Goal: Task Accomplishment & Management: Manage account settings

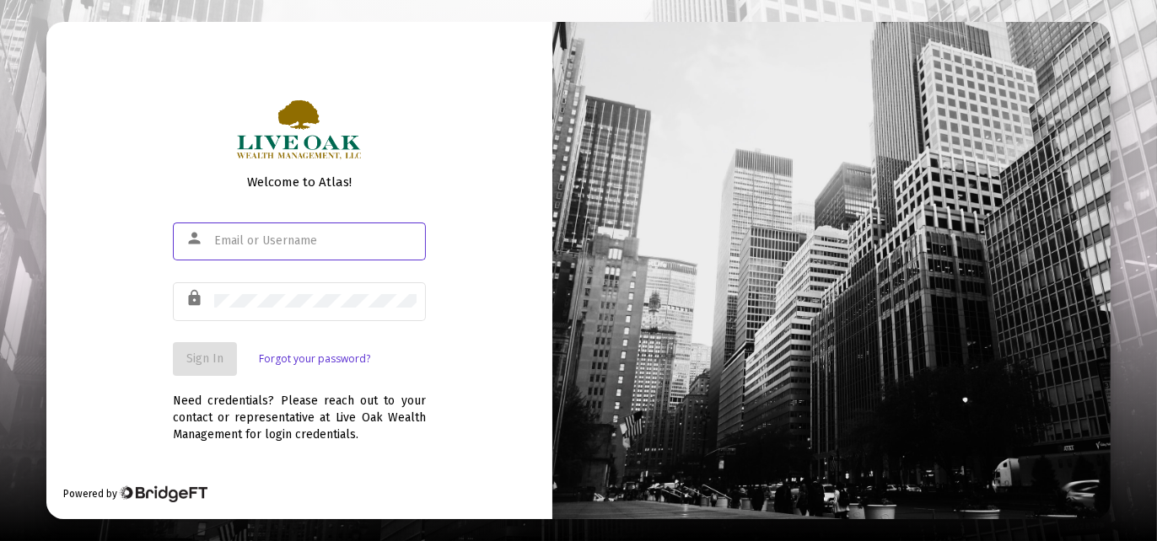
type input "[EMAIL_ADDRESS][DOMAIN_NAME]"
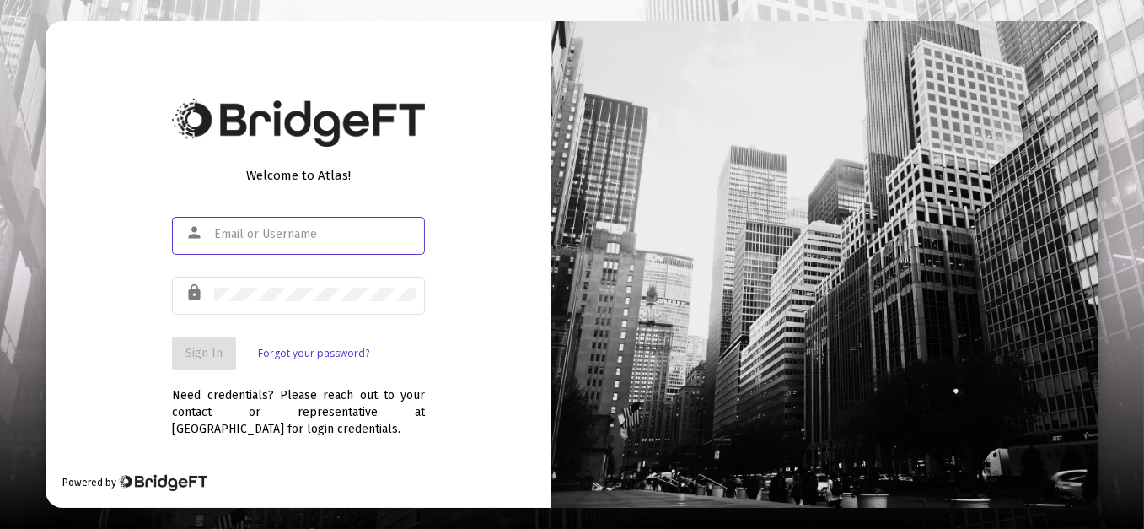
type input "[EMAIL_ADDRESS][DOMAIN_NAME]"
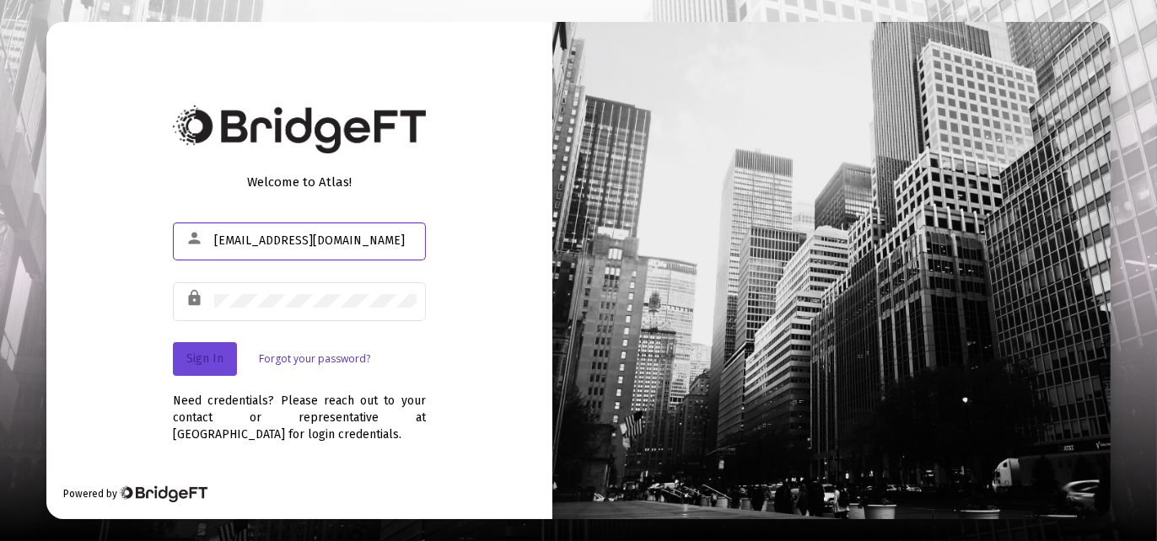
click at [204, 355] on span "Sign In" at bounding box center [204, 359] width 37 height 14
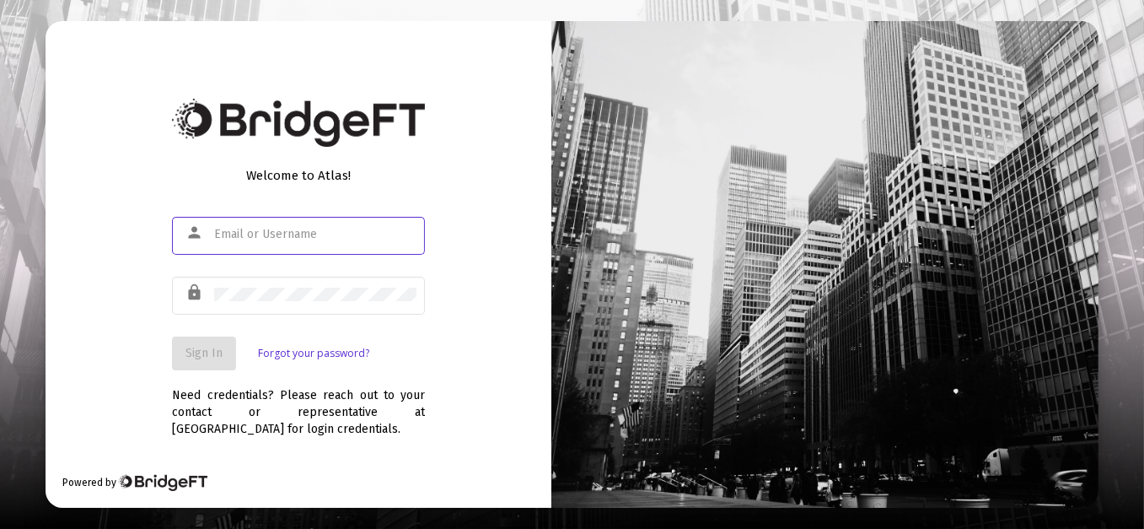
type input "[EMAIL_ADDRESS][DOMAIN_NAME]"
